Goal: Information Seeking & Learning: Learn about a topic

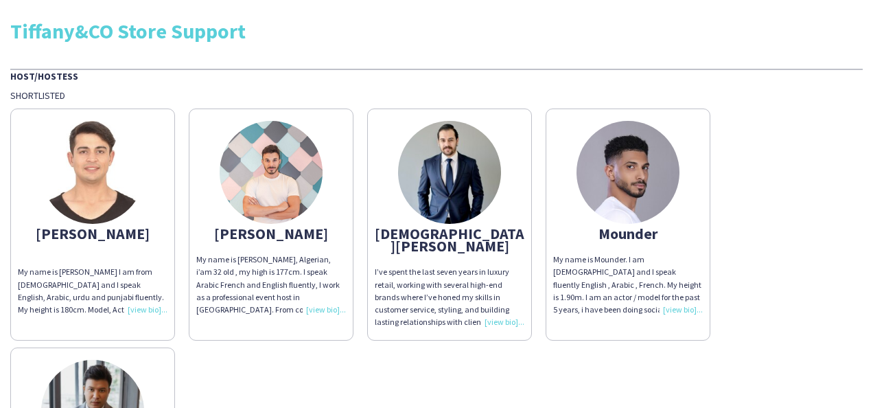
click at [231, 254] on div "My name is [PERSON_NAME], Algerian, i’am 32 old , my high is 177cm. I speak Ara…" at bounding box center [271, 284] width 150 height 62
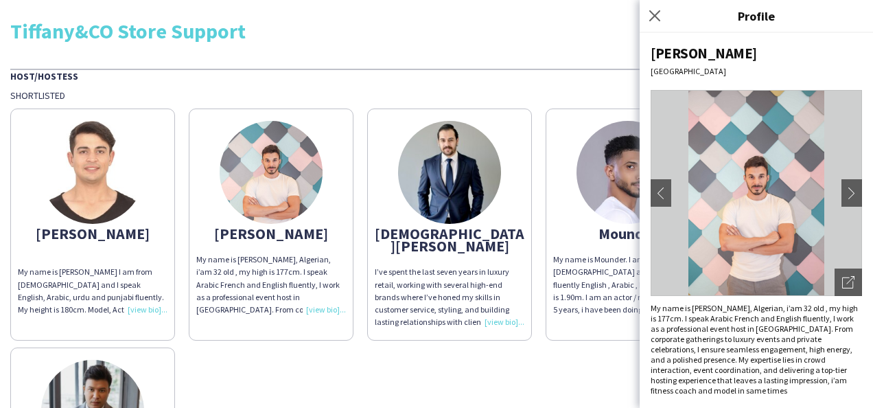
click at [412, 292] on div "I’ve spent the last seven years in luxury retail, working with several high-end…" at bounding box center [450, 297] width 150 height 62
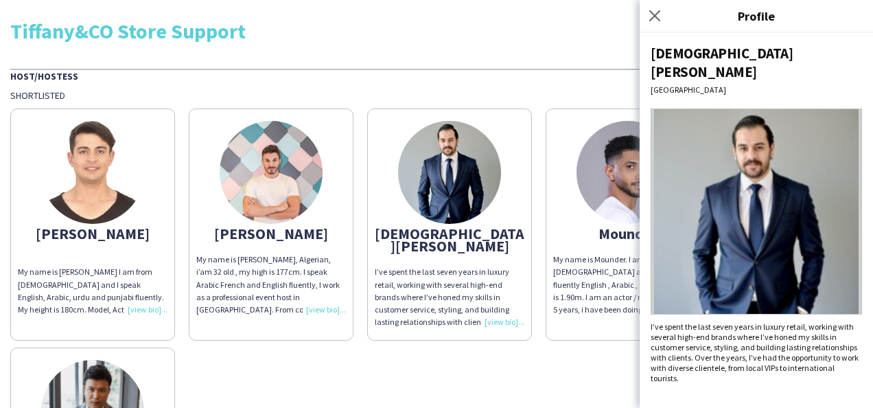
click at [262, 285] on div "My name is [PERSON_NAME], Algerian, i’am 32 old , my high is 177cm. I speak Ara…" at bounding box center [271, 284] width 150 height 62
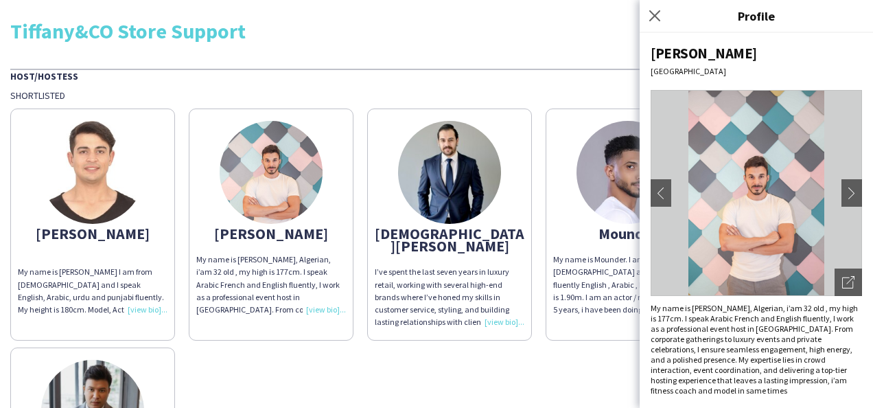
click at [489, 351] on div "[PERSON_NAME] My name is [PERSON_NAME] I am from [DEMOGRAPHIC_DATA] and I speak…" at bounding box center [436, 335] width 853 height 466
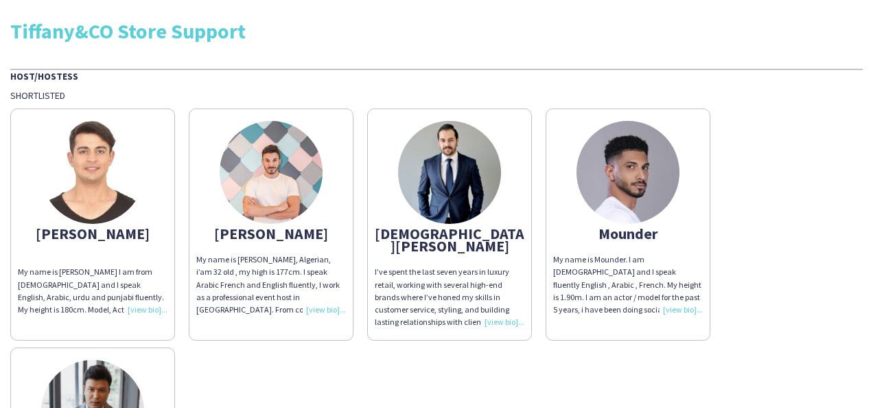
scroll to position [1, 0]
click at [673, 309] on div "My name is Mounder. I am [DEMOGRAPHIC_DATA] and I speak fluently English , Arab…" at bounding box center [628, 284] width 150 height 62
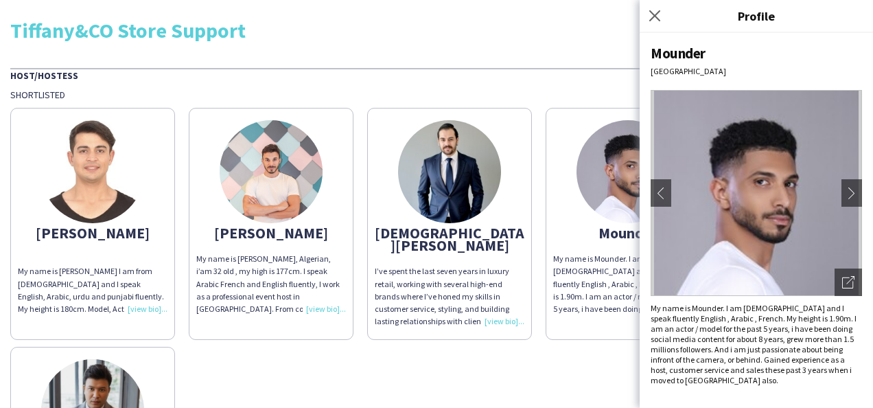
click at [528, 363] on div "[PERSON_NAME] My name is [PERSON_NAME] I am from [DEMOGRAPHIC_DATA] and I speak…" at bounding box center [436, 334] width 853 height 466
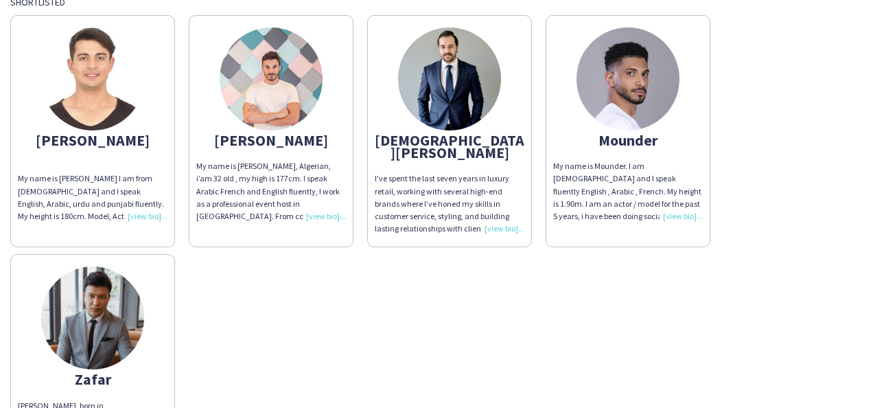
scroll to position [207, 0]
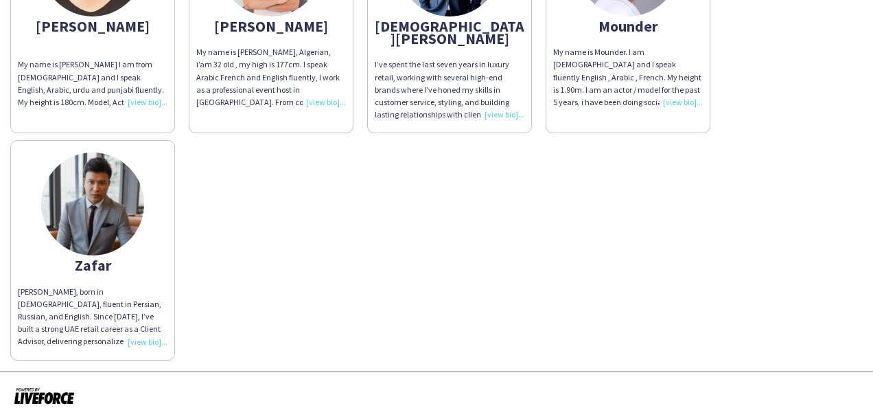
click at [150, 327] on div "[PERSON_NAME], born in [DEMOGRAPHIC_DATA], fluent in Persian, Russian, and Engl…" at bounding box center [93, 317] width 150 height 62
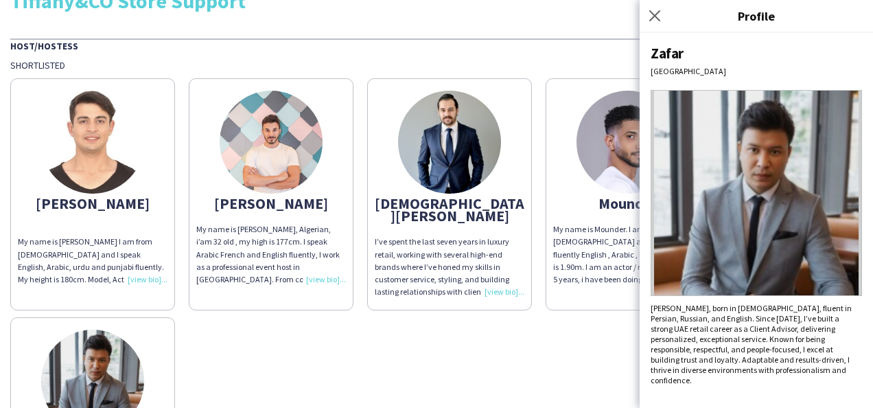
scroll to position [29, 0]
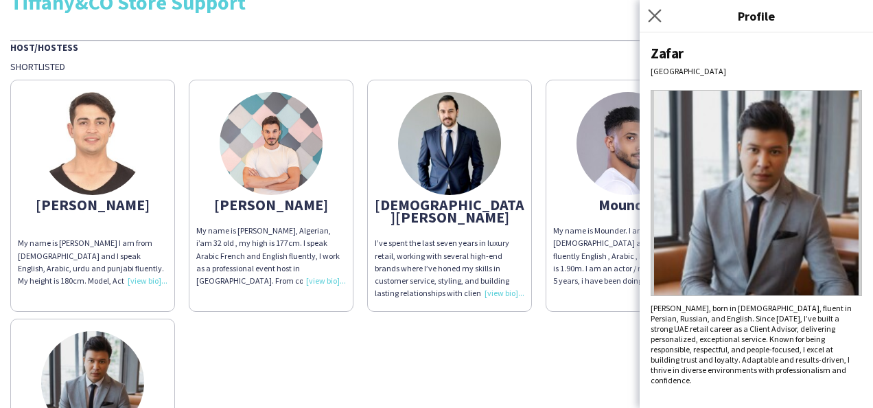
click at [660, 7] on app-icon "Close pop-in" at bounding box center [655, 16] width 20 height 20
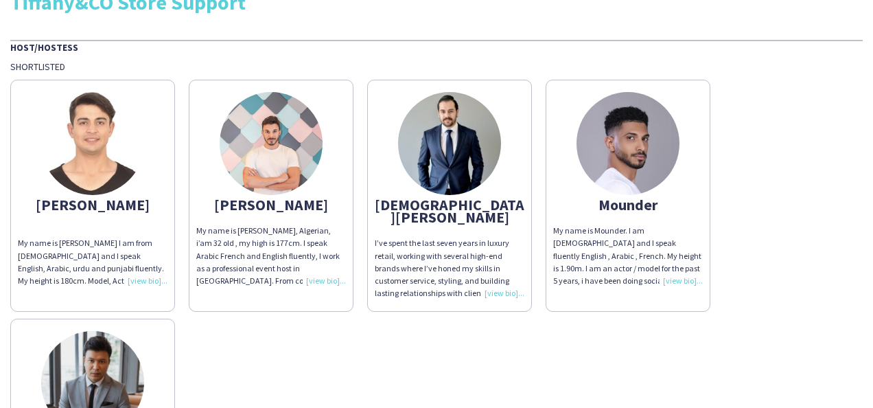
scroll to position [0, 0]
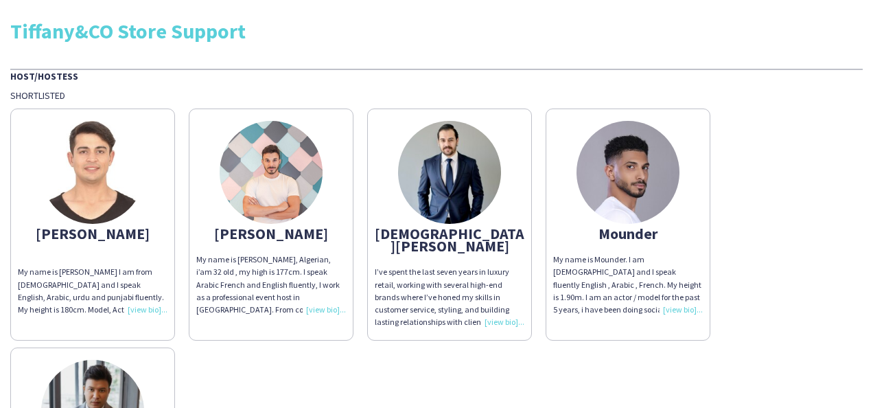
click at [37, 78] on div "Host/Hostess" at bounding box center [436, 76] width 853 height 14
click at [275, 160] on img at bounding box center [271, 172] width 103 height 103
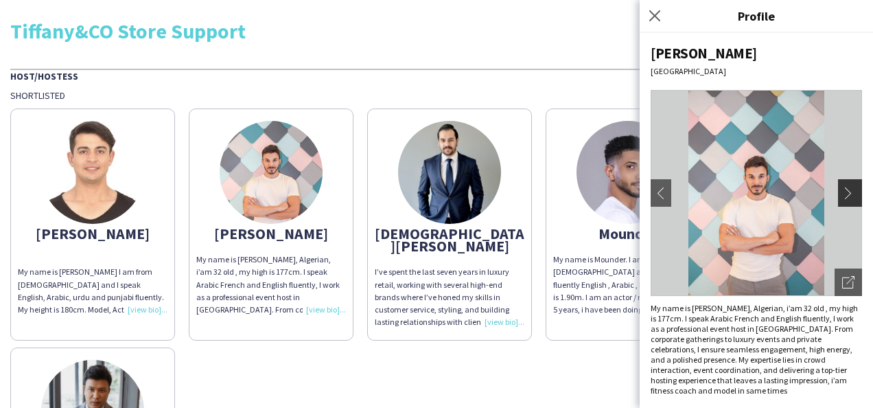
click at [854, 200] on button "chevron-right" at bounding box center [851, 192] width 27 height 27
click at [853, 200] on button "chevron-right" at bounding box center [851, 192] width 27 height 27
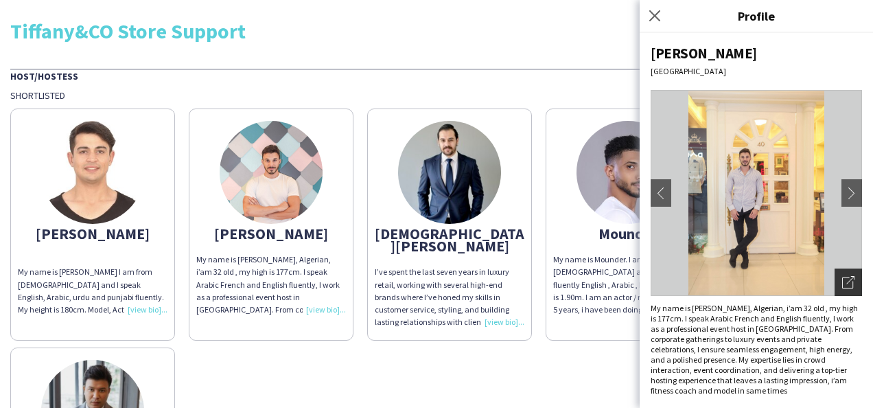
click at [855, 293] on div "Open photos pop-in" at bounding box center [848, 281] width 27 height 27
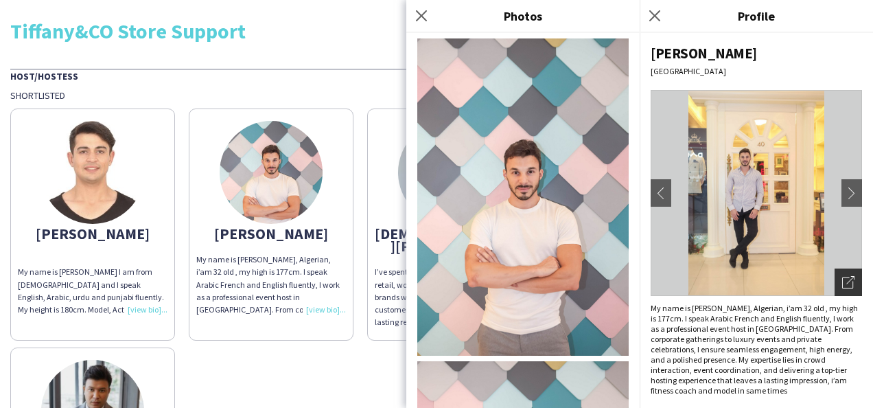
click at [855, 293] on div "Open photos pop-in" at bounding box center [848, 281] width 27 height 27
click at [846, 183] on button "chevron-right" at bounding box center [851, 192] width 27 height 27
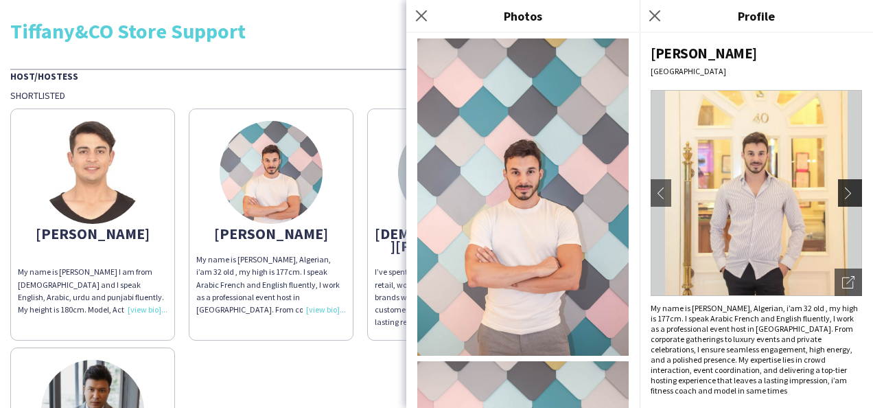
click at [846, 183] on button "chevron-right" at bounding box center [851, 192] width 27 height 27
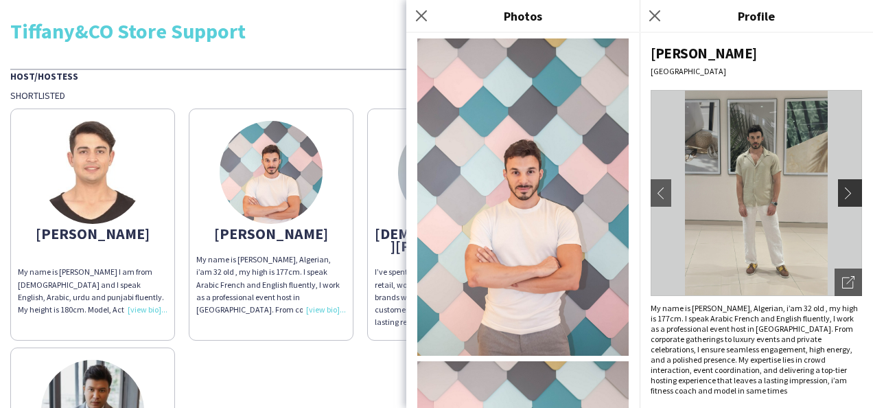
click at [846, 183] on button "chevron-right" at bounding box center [851, 192] width 27 height 27
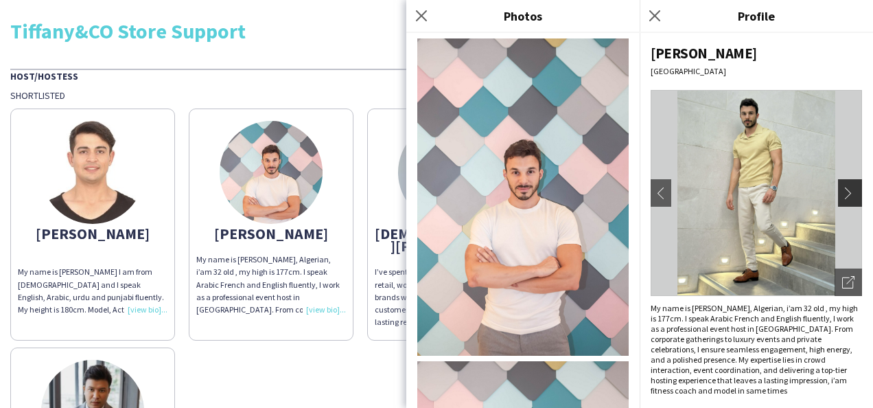
click at [846, 183] on button "chevron-right" at bounding box center [851, 192] width 27 height 27
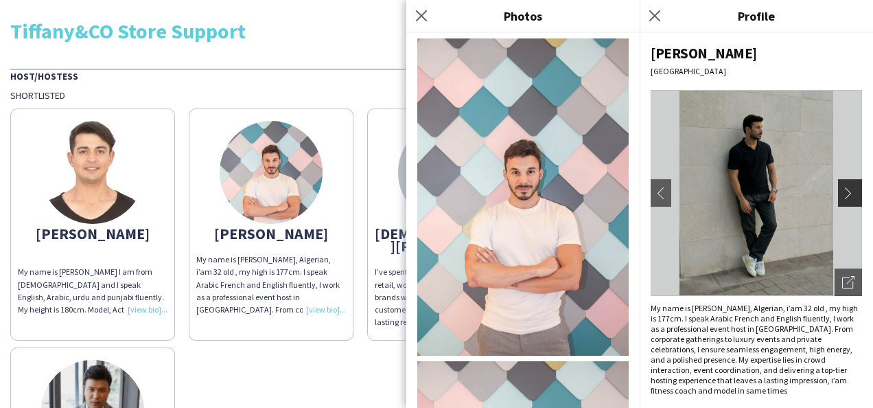
click at [846, 183] on button "chevron-right" at bounding box center [851, 192] width 27 height 27
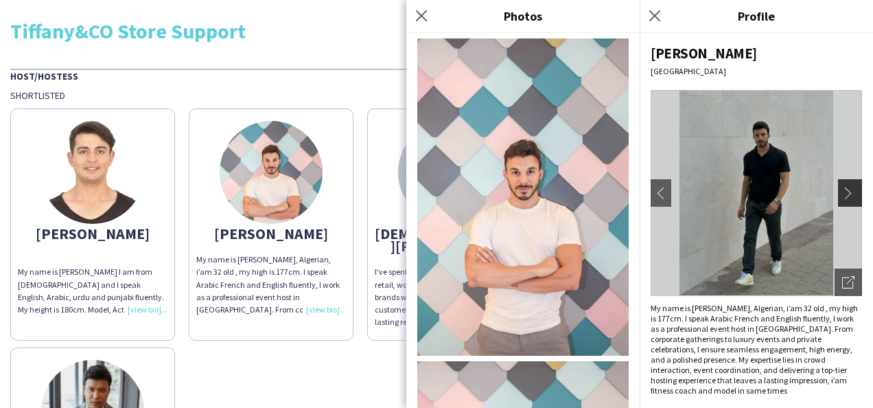
click at [846, 183] on button "chevron-right" at bounding box center [851, 192] width 27 height 27
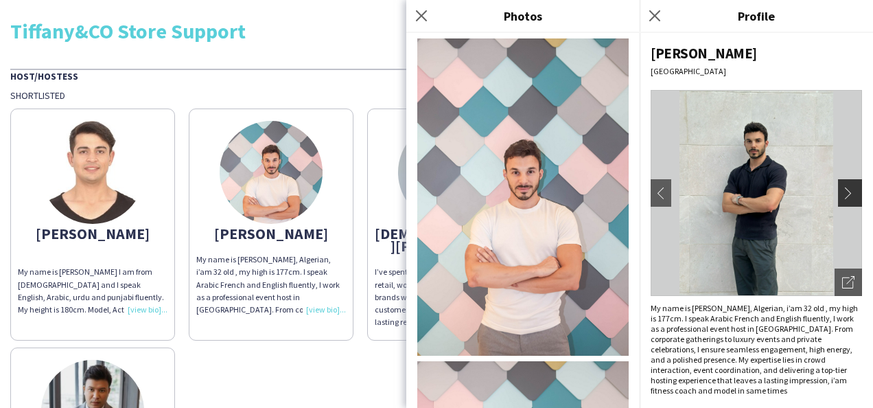
click at [846, 183] on button "chevron-right" at bounding box center [851, 192] width 27 height 27
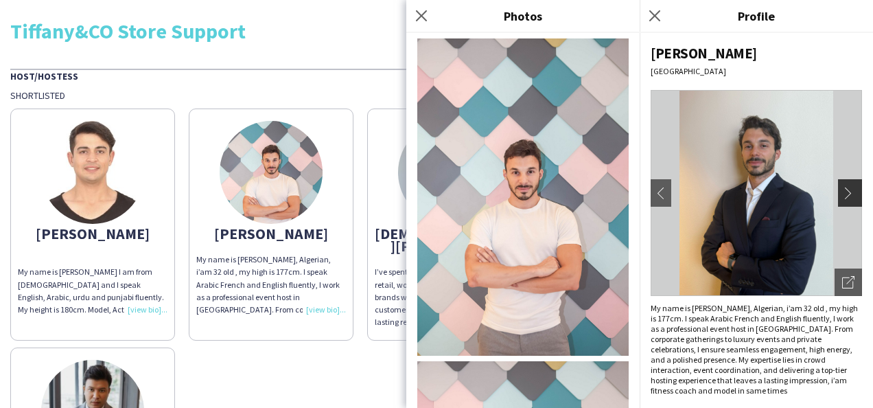
click at [846, 183] on button "chevron-right" at bounding box center [851, 192] width 27 height 27
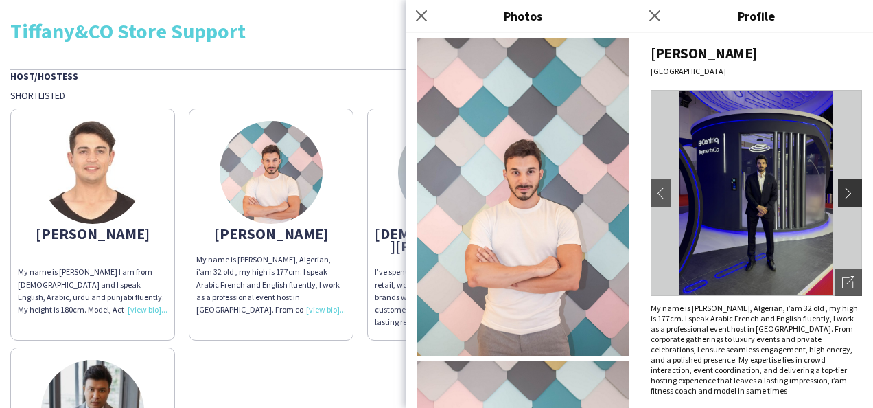
click at [846, 183] on button "chevron-right" at bounding box center [851, 192] width 27 height 27
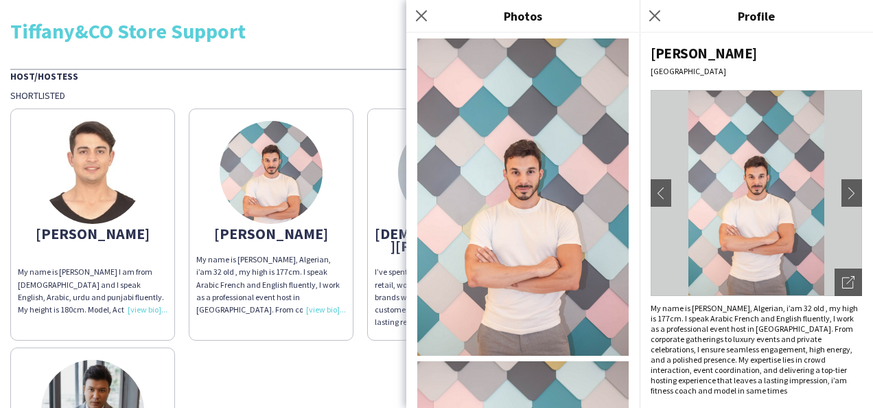
click at [655, 25] on div "Close pop-in" at bounding box center [657, 16] width 34 height 32
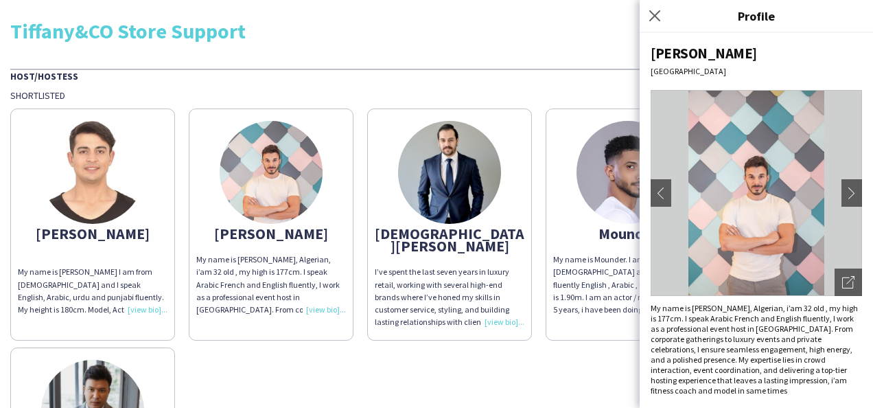
click at [442, 154] on img at bounding box center [449, 172] width 103 height 103
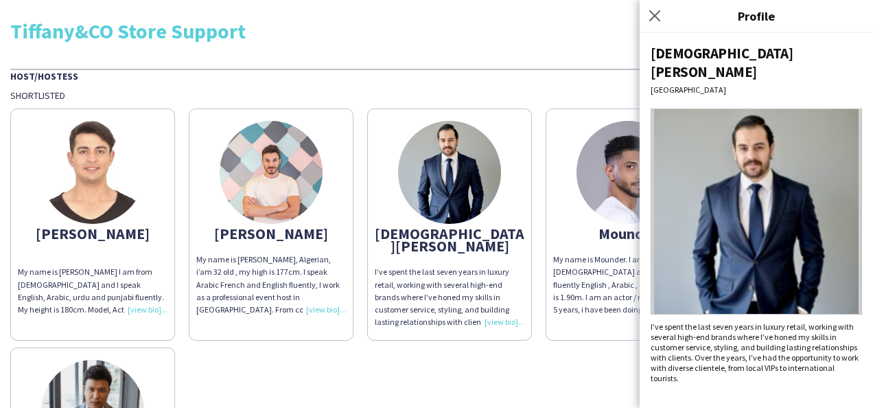
click at [638, 174] on img at bounding box center [628, 172] width 103 height 103
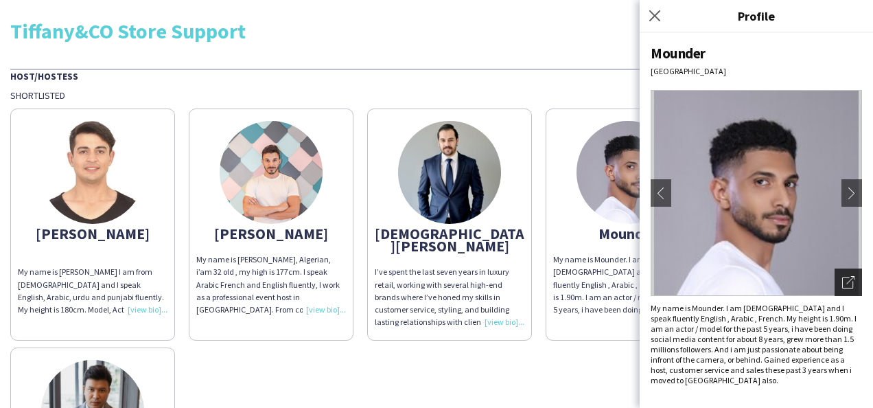
click at [850, 283] on icon "Open photos pop-in" at bounding box center [848, 282] width 12 height 12
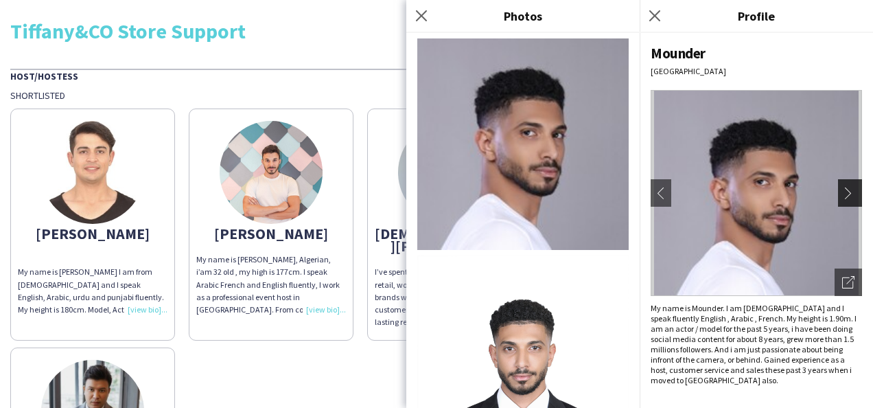
click at [853, 194] on app-icon "chevron-right" at bounding box center [851, 193] width 19 height 12
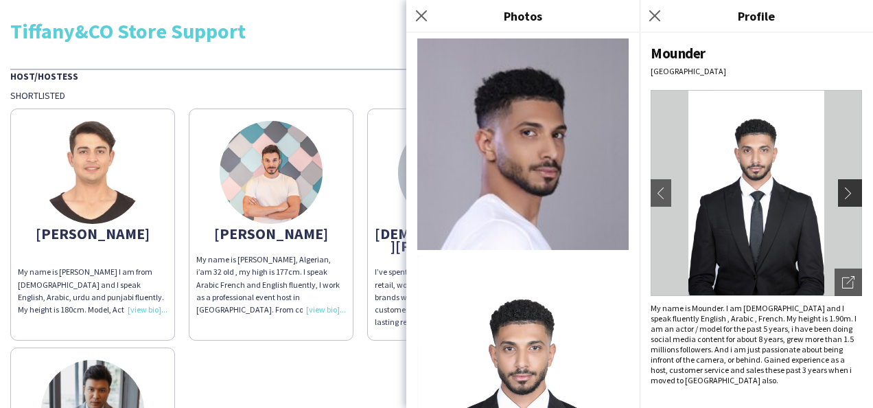
click at [853, 194] on app-icon "chevron-right" at bounding box center [851, 193] width 19 height 12
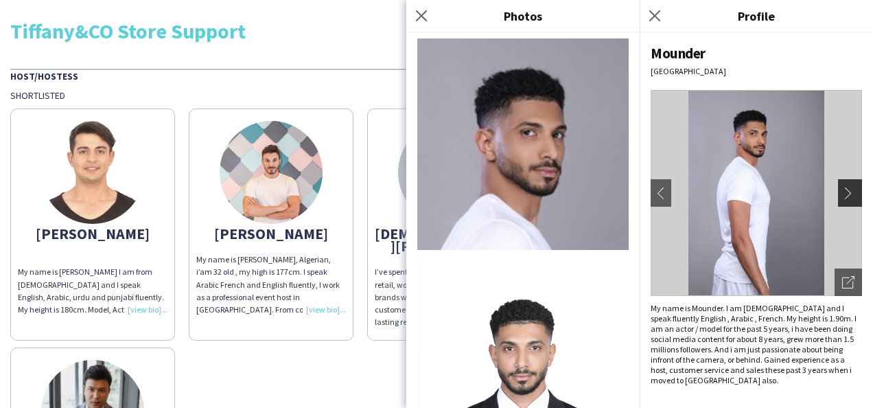
click at [853, 194] on app-icon "chevron-right" at bounding box center [851, 193] width 19 height 12
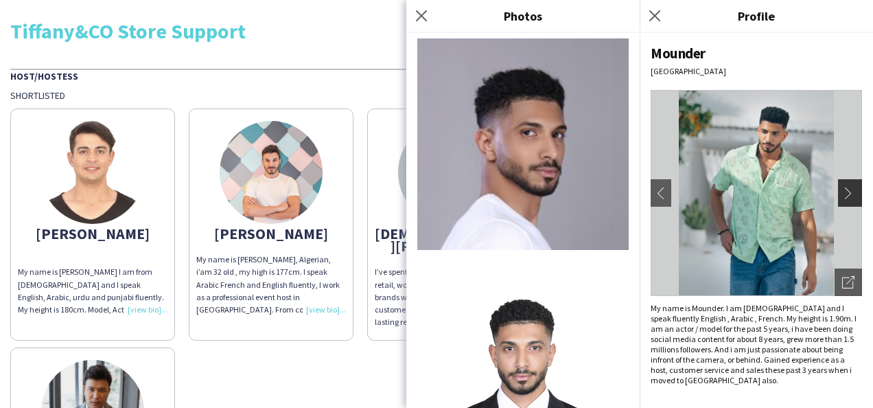
click at [853, 194] on app-icon "chevron-right" at bounding box center [851, 193] width 19 height 12
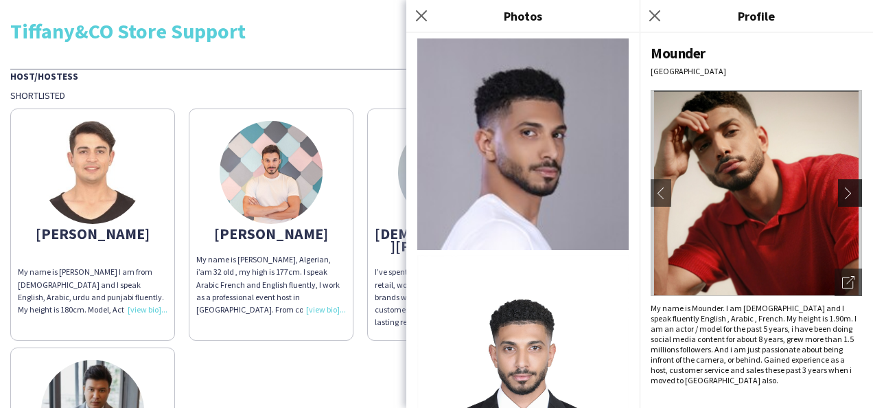
click at [853, 195] on app-icon "chevron-right" at bounding box center [851, 193] width 19 height 12
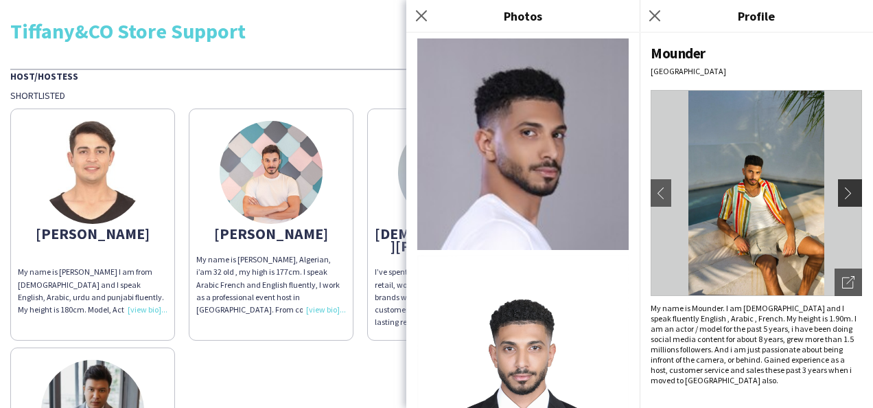
click at [853, 195] on app-icon "chevron-right" at bounding box center [851, 193] width 19 height 12
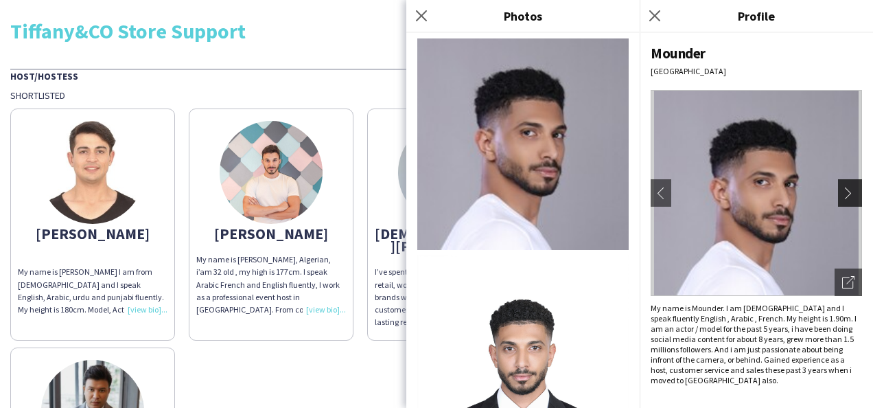
click at [853, 196] on app-icon "chevron-right" at bounding box center [851, 193] width 19 height 12
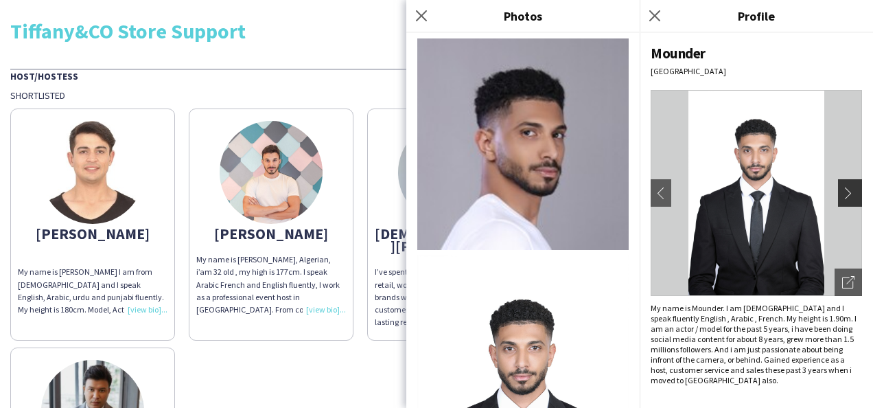
click at [853, 196] on app-icon "chevron-right" at bounding box center [851, 193] width 19 height 12
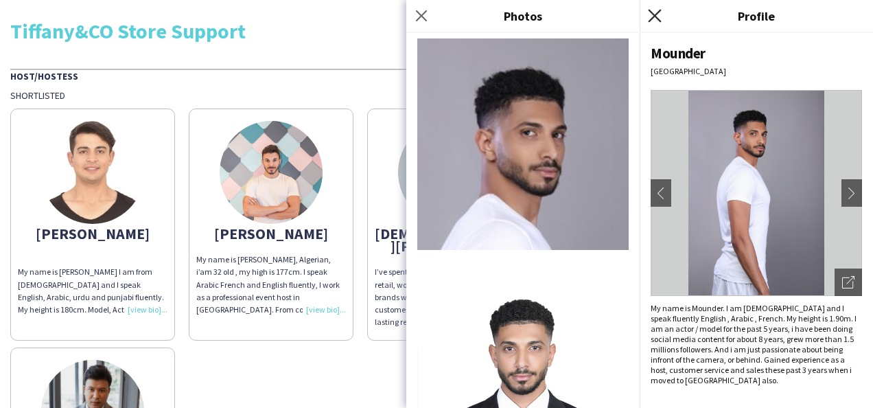
click at [649, 16] on icon "Close pop-in" at bounding box center [654, 15] width 13 height 13
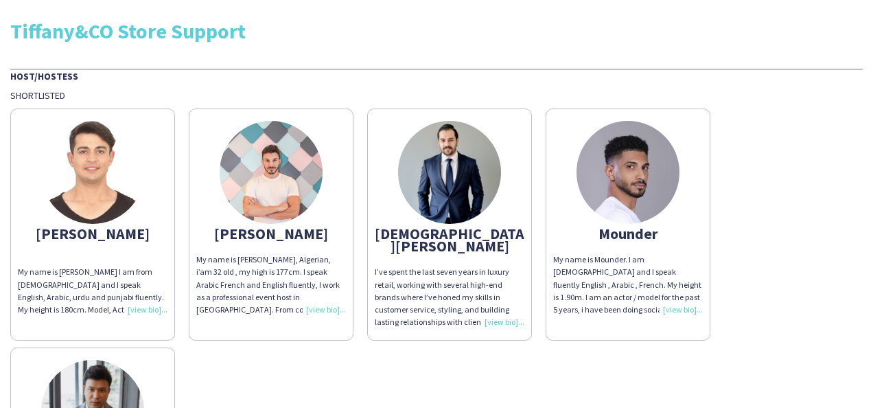
scroll to position [207, 0]
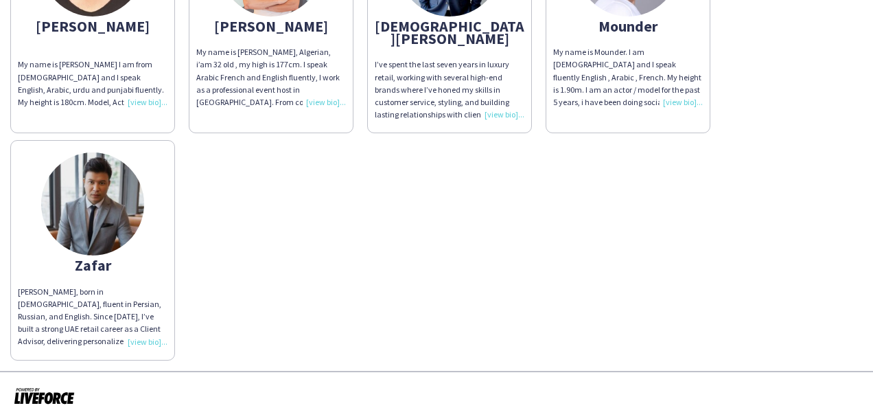
click at [66, 212] on img at bounding box center [92, 203] width 103 height 103
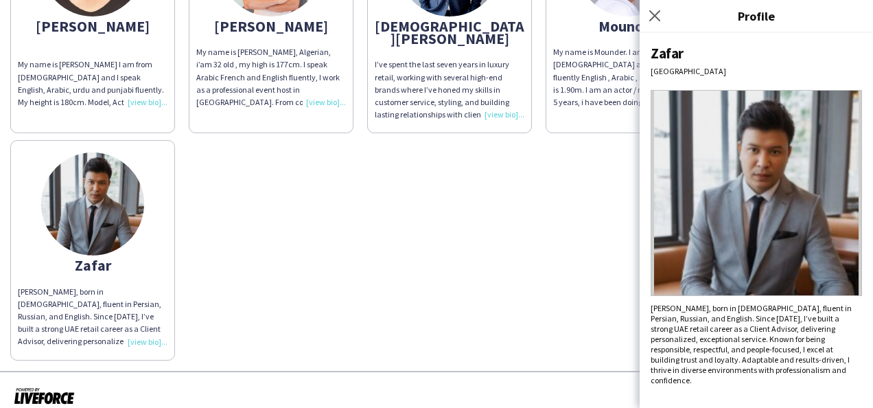
scroll to position [0, 0]
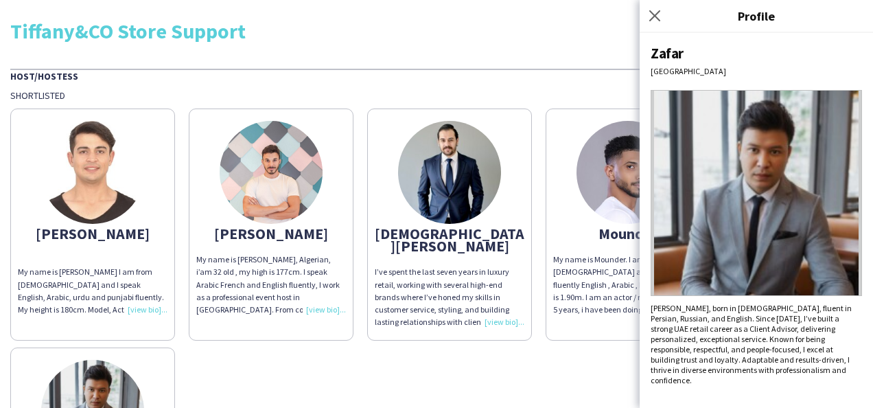
click at [124, 163] on img at bounding box center [92, 172] width 103 height 103
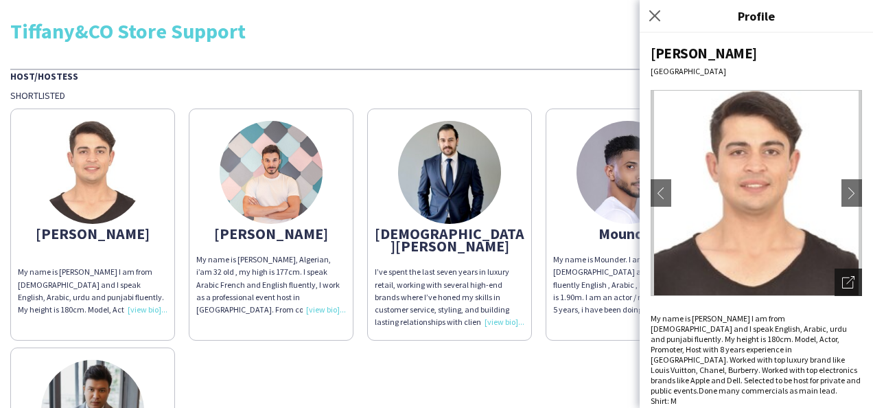
click at [843, 286] on icon "Open photos pop-in" at bounding box center [848, 282] width 12 height 12
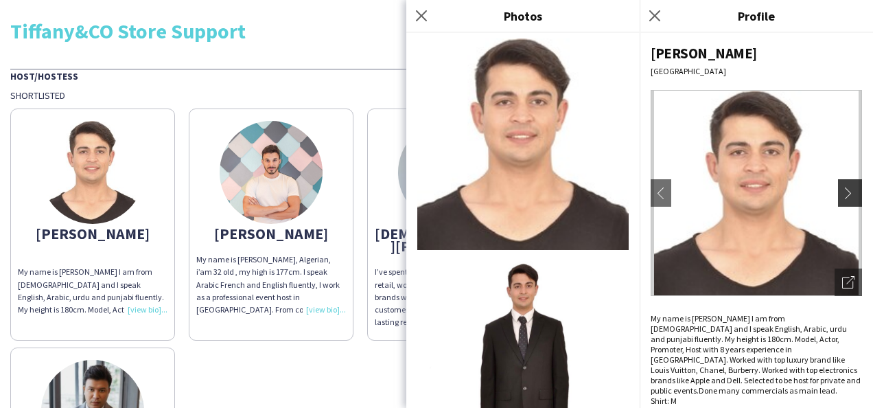
click at [842, 194] on app-icon "chevron-right" at bounding box center [851, 193] width 19 height 12
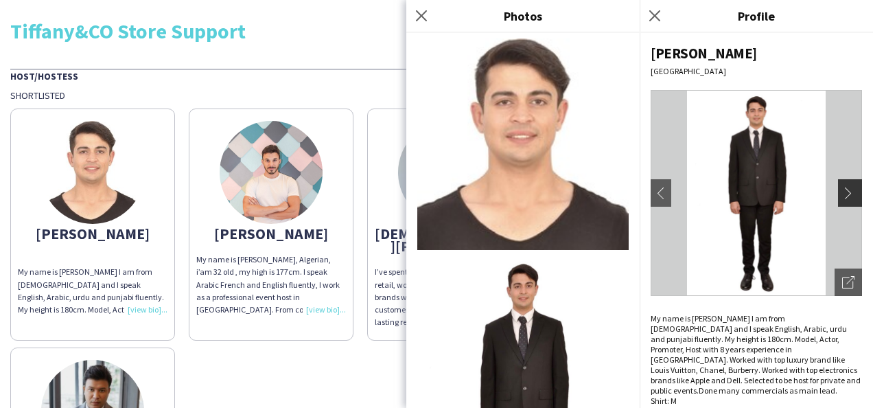
click at [842, 194] on app-icon "chevron-right" at bounding box center [851, 193] width 19 height 12
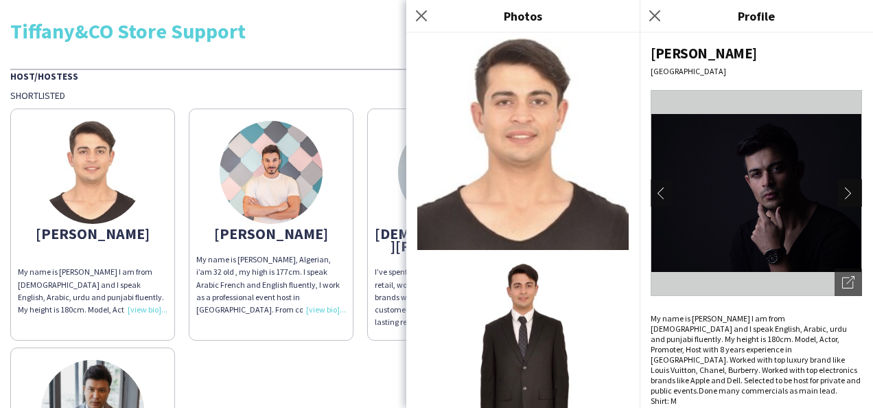
click at [842, 194] on app-icon "chevron-right" at bounding box center [851, 193] width 19 height 12
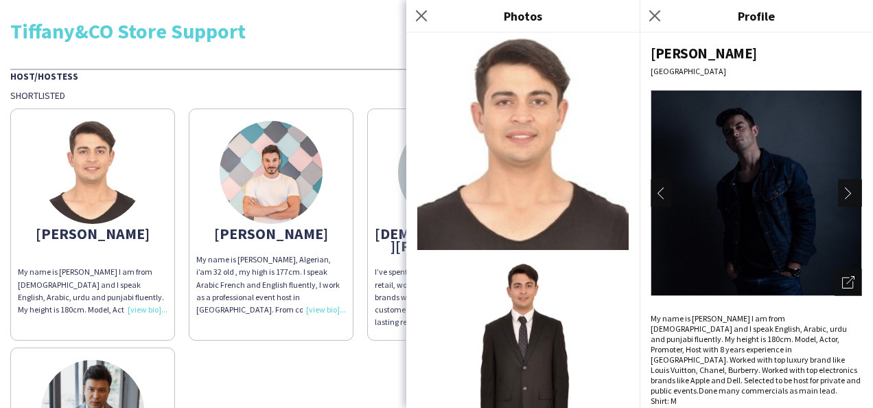
click at [842, 194] on app-icon "chevron-right" at bounding box center [851, 193] width 19 height 12
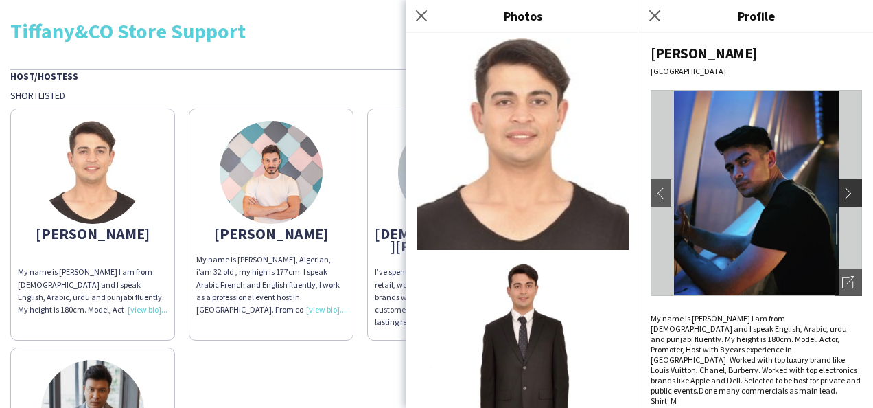
click at [842, 194] on app-icon "chevron-right" at bounding box center [851, 193] width 19 height 12
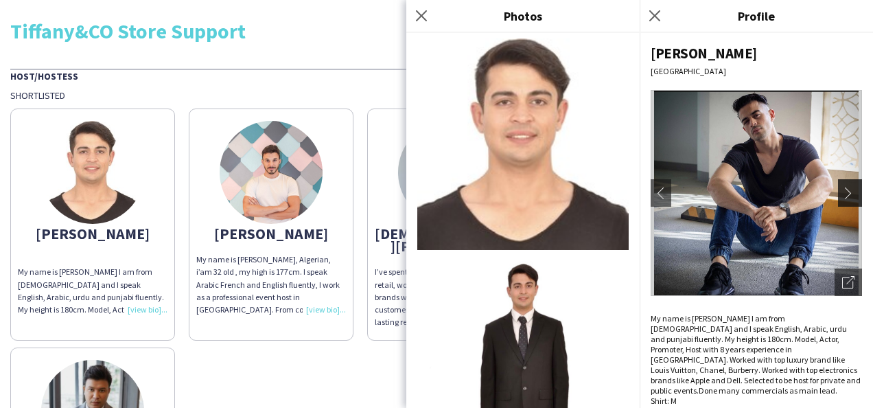
click at [842, 194] on app-icon "chevron-right" at bounding box center [851, 193] width 19 height 12
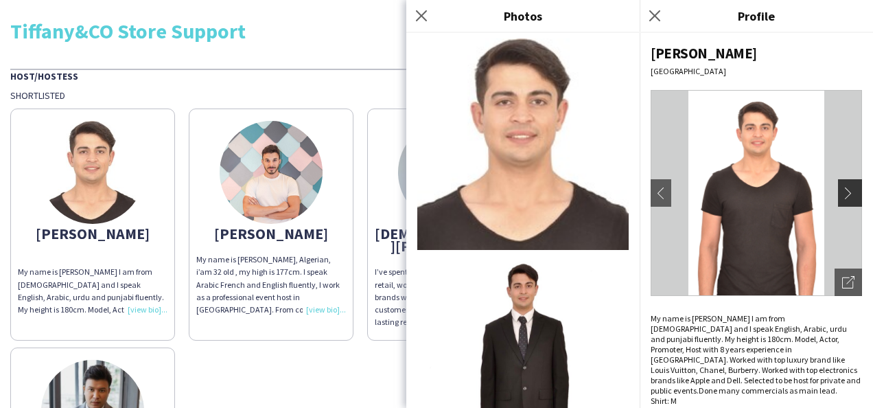
click at [842, 193] on app-icon "chevron-right" at bounding box center [851, 193] width 19 height 12
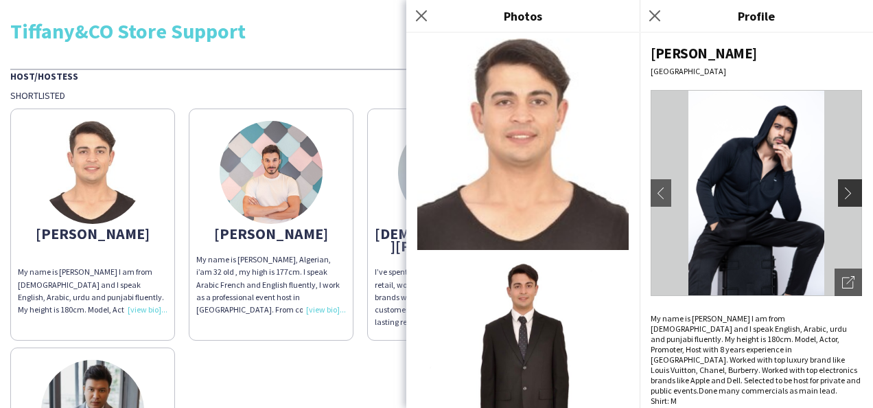
click at [842, 193] on app-icon "chevron-right" at bounding box center [851, 193] width 19 height 12
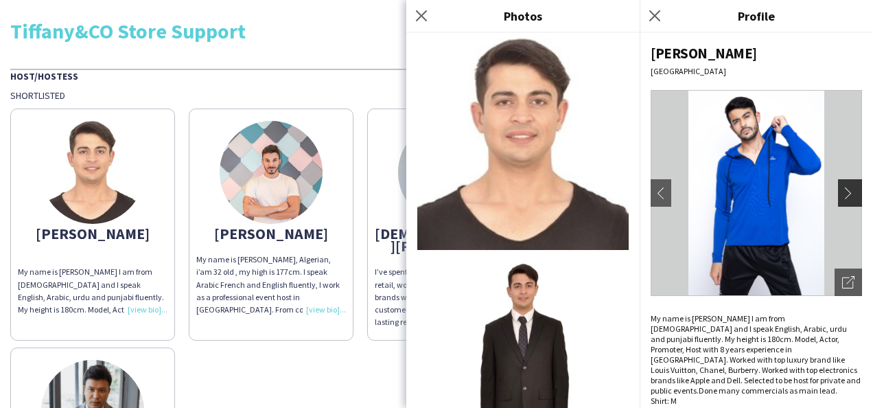
click at [842, 193] on app-icon "chevron-right" at bounding box center [851, 193] width 19 height 12
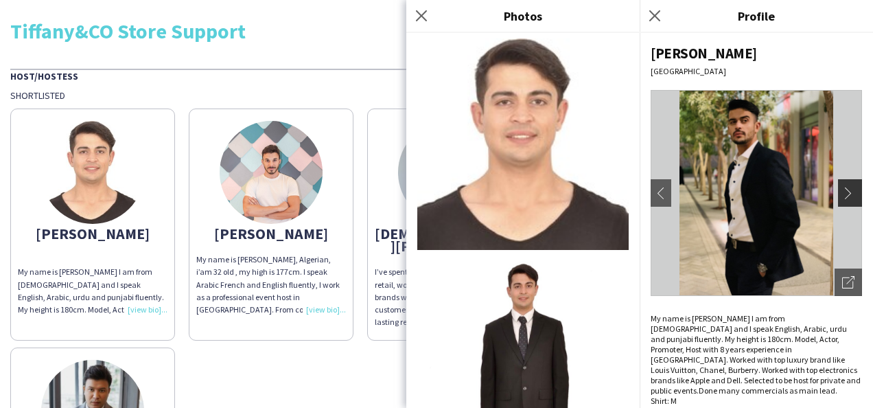
click at [842, 193] on app-icon "chevron-right" at bounding box center [851, 193] width 19 height 12
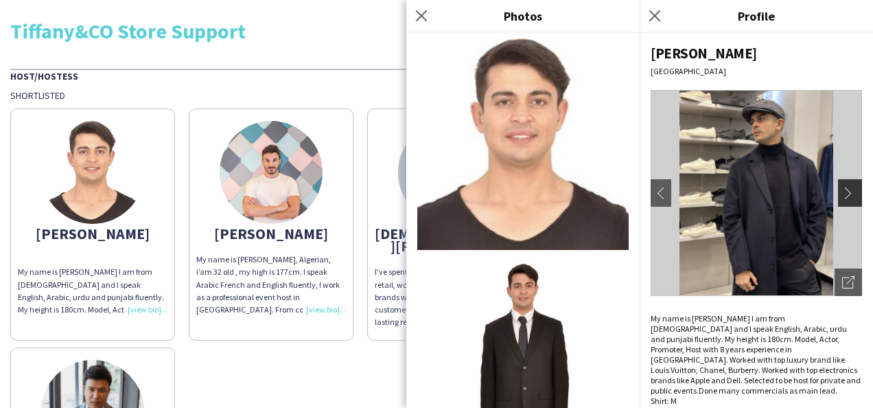
click at [842, 193] on app-icon "chevron-right" at bounding box center [851, 193] width 19 height 12
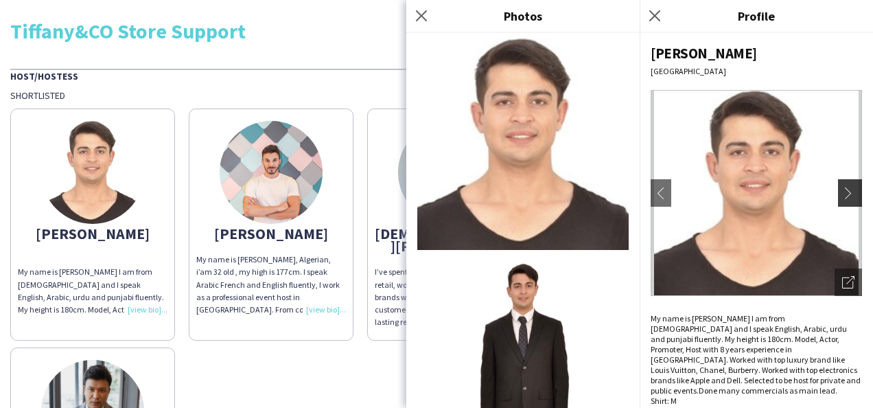
click at [842, 193] on app-icon "chevron-right" at bounding box center [851, 193] width 19 height 12
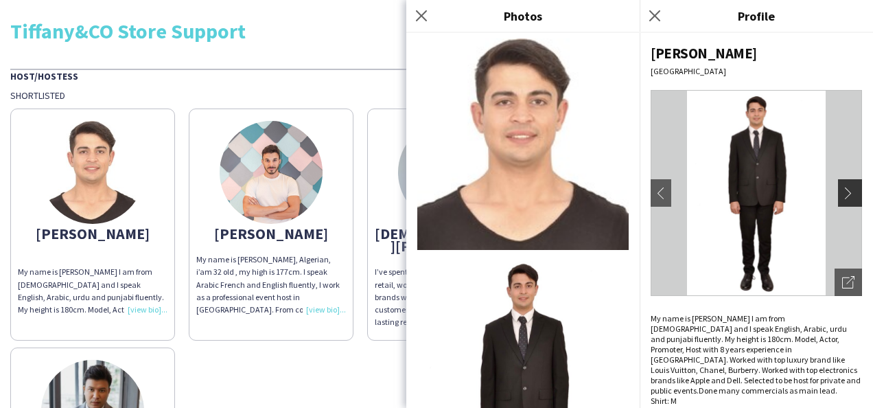
click at [842, 193] on app-icon "chevron-right" at bounding box center [851, 193] width 19 height 12
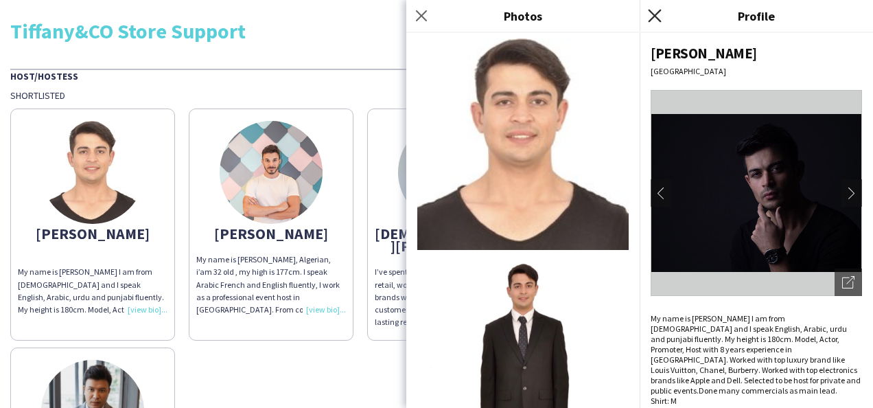
click at [649, 15] on icon "Close pop-in" at bounding box center [654, 15] width 13 height 13
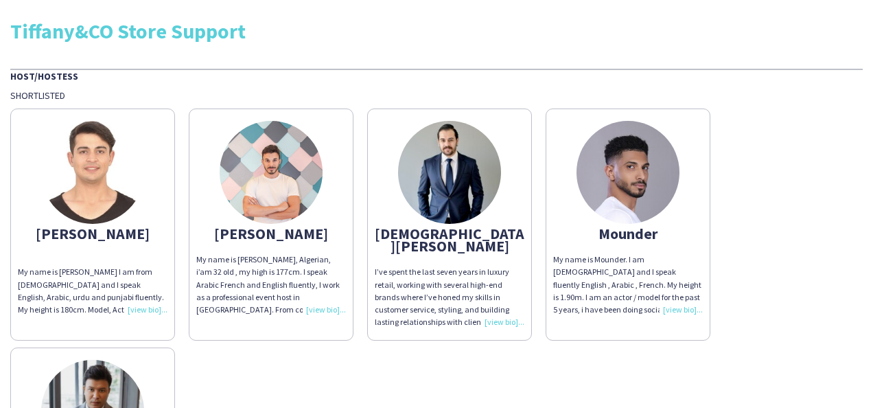
click at [318, 185] on img at bounding box center [271, 172] width 103 height 103
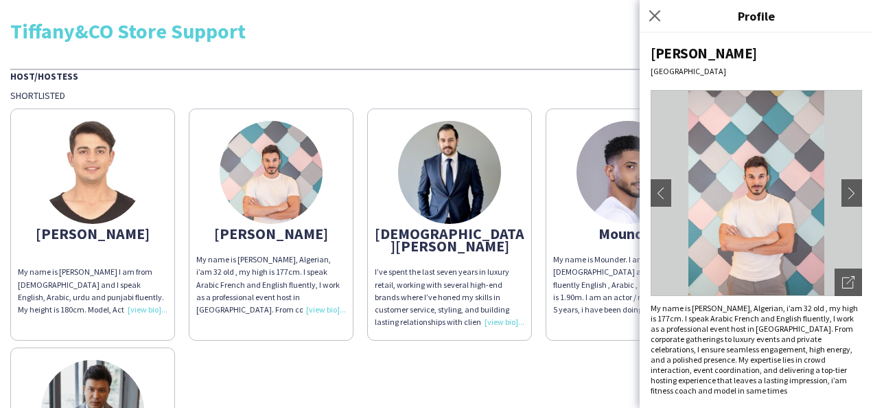
click at [865, 195] on div "Ali oussama [GEOGRAPHIC_DATA] chevron-left chevron-right Open photos pop-in My …" at bounding box center [756, 220] width 233 height 375
click at [850, 187] on app-icon "chevron-right" at bounding box center [851, 193] width 19 height 12
click at [657, 10] on icon "Close pop-in" at bounding box center [654, 15] width 13 height 13
